Goal: Task Accomplishment & Management: Use online tool/utility

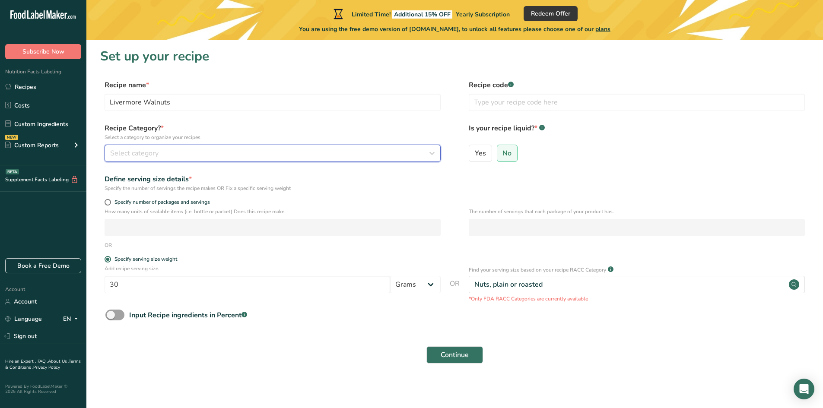
click at [173, 155] on div "Select category" at bounding box center [270, 153] width 320 height 10
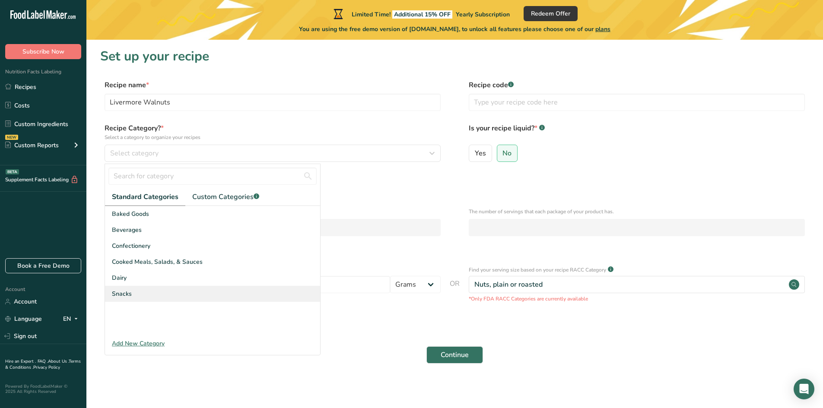
click at [127, 293] on span "Snacks" at bounding box center [122, 293] width 20 height 9
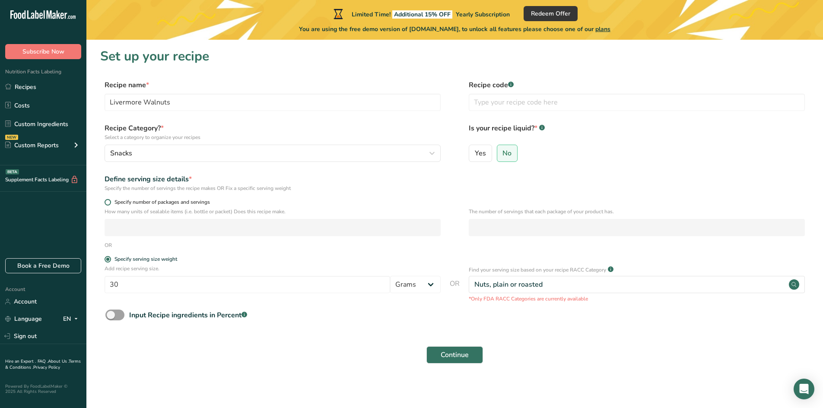
click at [108, 204] on span at bounding box center [107, 202] width 6 height 6
click at [108, 204] on input "Specify number of packages and servings" at bounding box center [107, 202] width 6 height 6
radio input "true"
radio input "false"
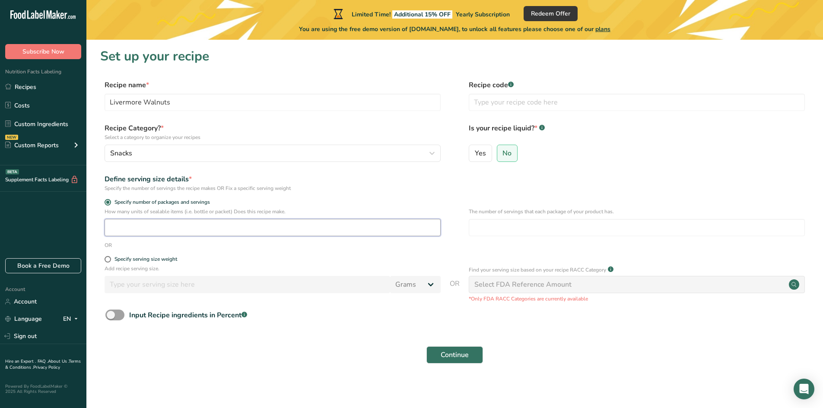
click at [139, 229] on input "number" at bounding box center [272, 227] width 336 height 17
click at [149, 197] on form "Recipe name * Livermore Walnuts Recipe code .a-a{fill:#347362;}.b-a{fill:#fff;}…" at bounding box center [454, 224] width 709 height 289
click at [41, 142] on div "Custom Reports" at bounding box center [32, 145] width 54 height 9
click at [48, 181] on link "Ingredient Comparison NEW" at bounding box center [43, 184] width 86 height 19
